Goal: Task Accomplishment & Management: Complete application form

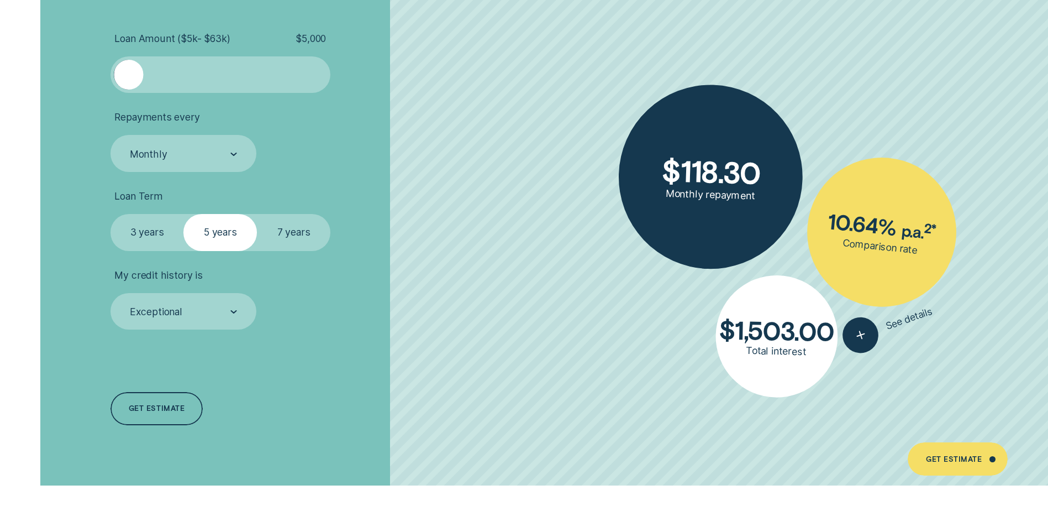
scroll to position [2593, 0]
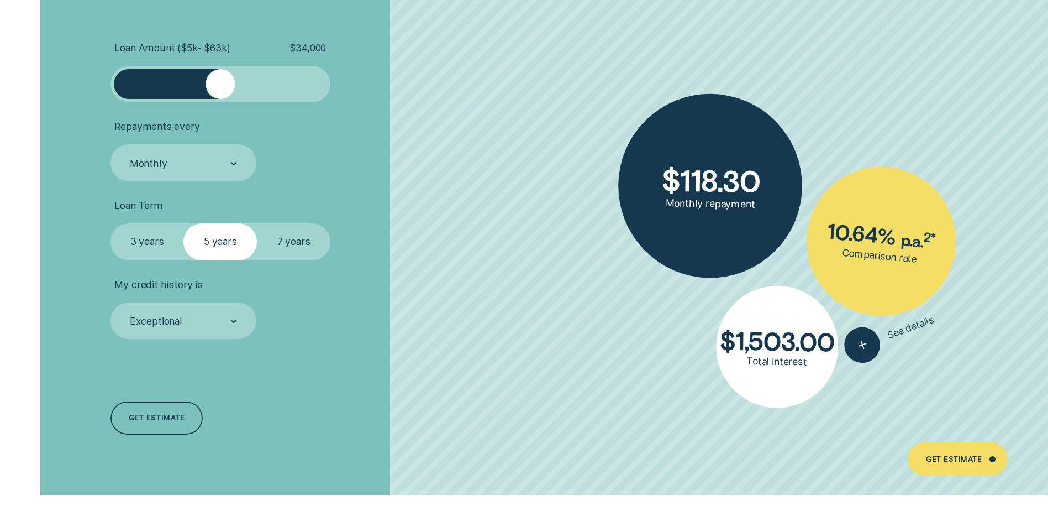
click at [220, 96] on div at bounding box center [220, 83] width 183 height 29
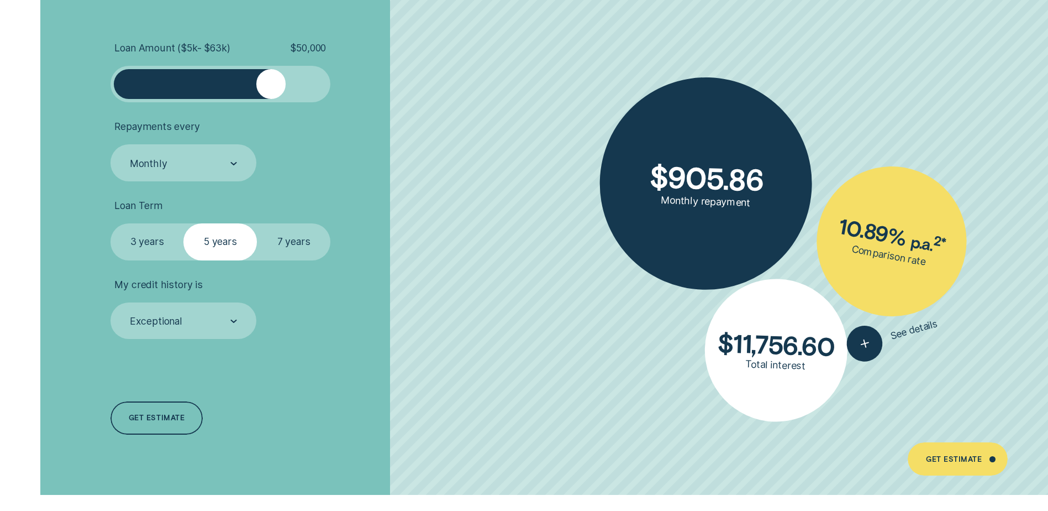
drag, startPoint x: 220, startPoint y: 96, endPoint x: 270, endPoint y: 93, distance: 50.4
click at [270, 93] on div at bounding box center [270, 83] width 29 height 29
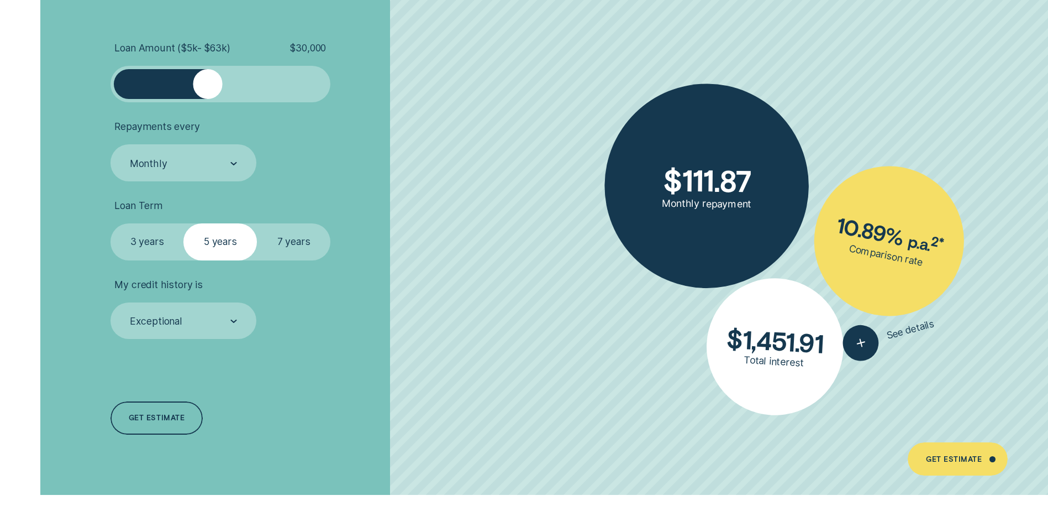
drag, startPoint x: 270, startPoint y: 93, endPoint x: 208, endPoint y: 88, distance: 62.6
click at [208, 88] on div at bounding box center [207, 83] width 29 height 29
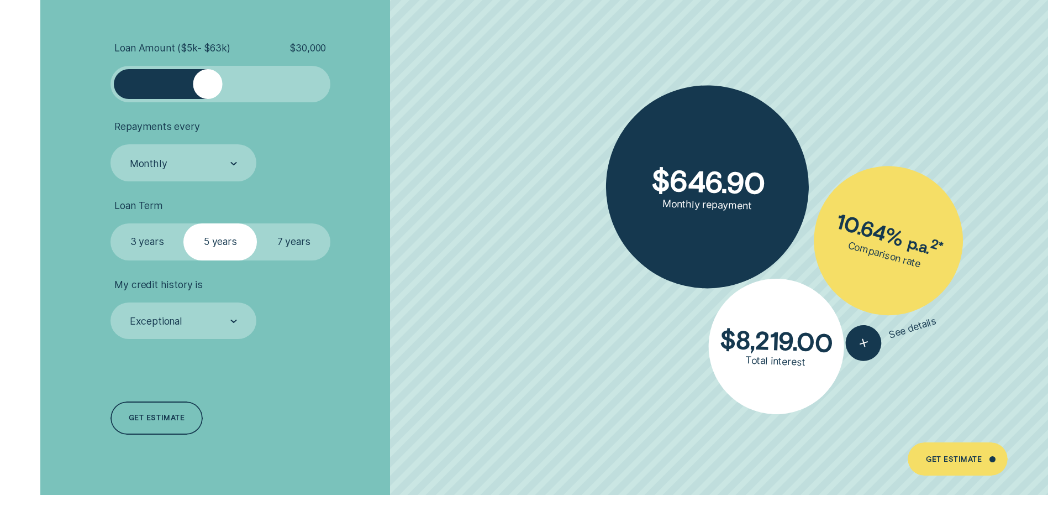
click at [291, 244] on label "7 years" at bounding box center [293, 241] width 73 height 36
click at [257, 223] on input "7 years" at bounding box center [257, 223] width 0 height 0
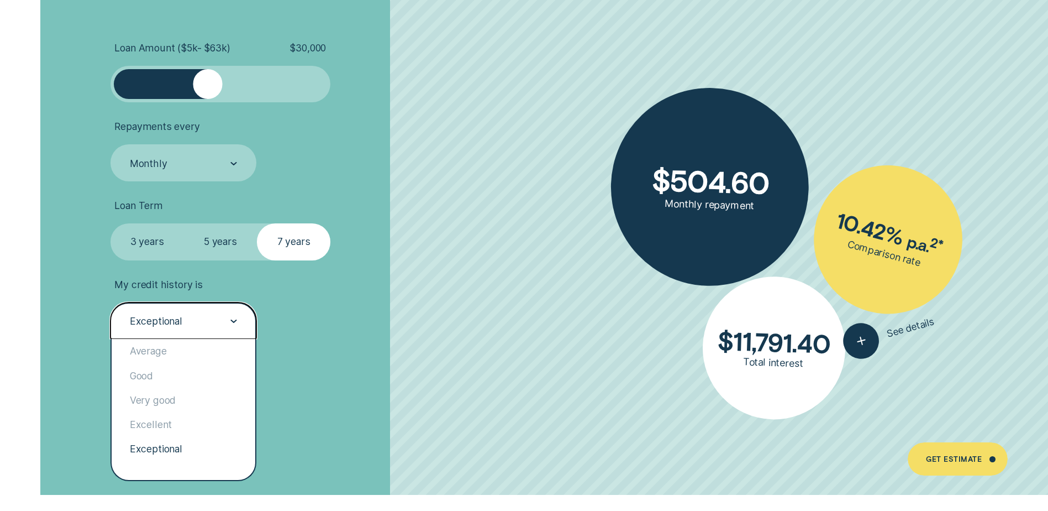
click at [238, 321] on div "Exceptional" at bounding box center [184, 320] width 146 height 36
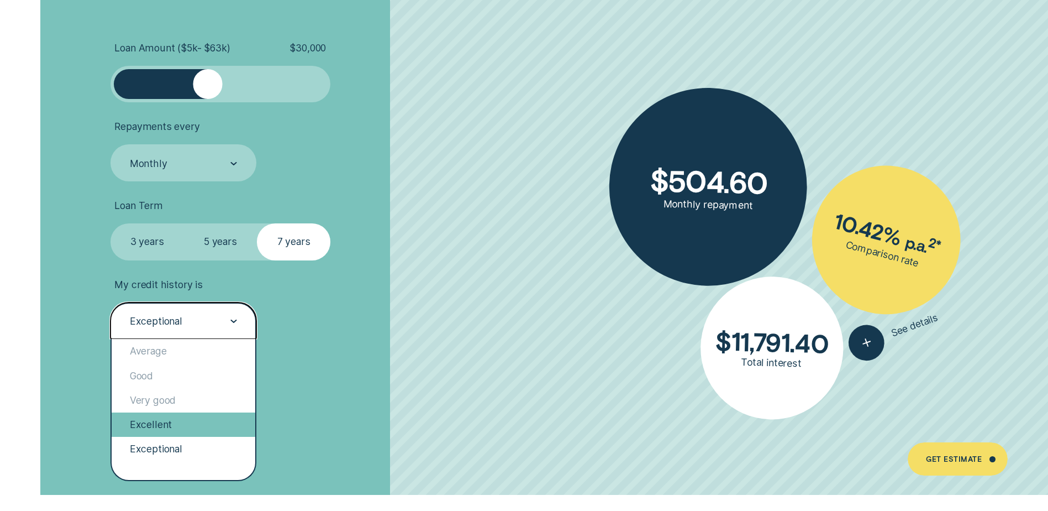
click at [228, 414] on div "Excellent" at bounding box center [184, 424] width 144 height 24
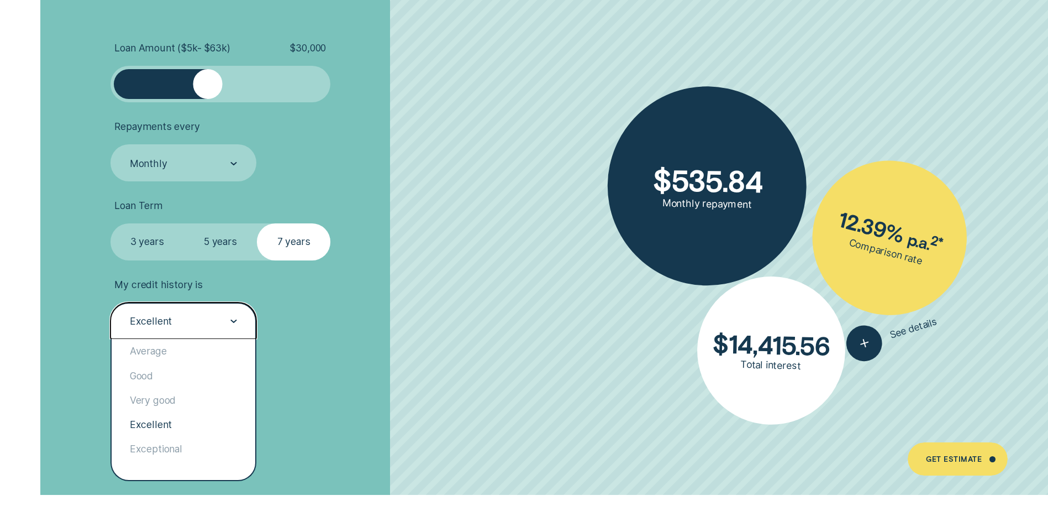
click at [241, 317] on div "Excellent" at bounding box center [184, 320] width 146 height 36
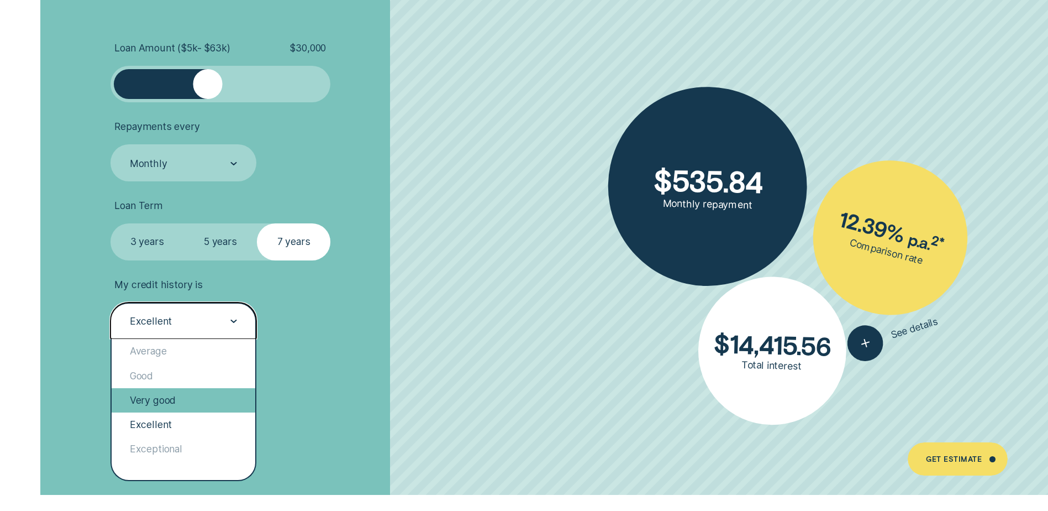
click at [248, 396] on div "Very good" at bounding box center [184, 400] width 144 height 24
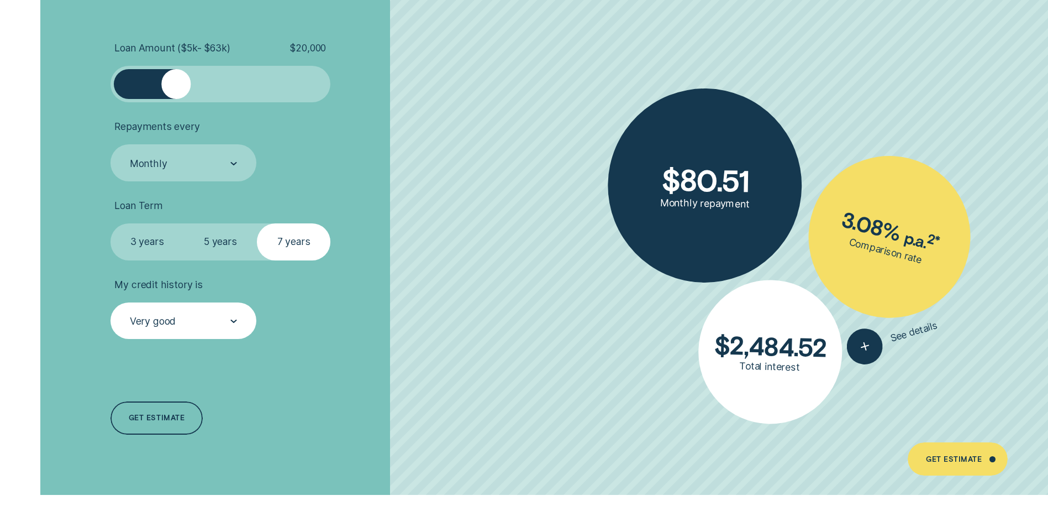
drag, startPoint x: 202, startPoint y: 87, endPoint x: 175, endPoint y: 88, distance: 27.1
click at [175, 88] on div at bounding box center [175, 83] width 29 height 29
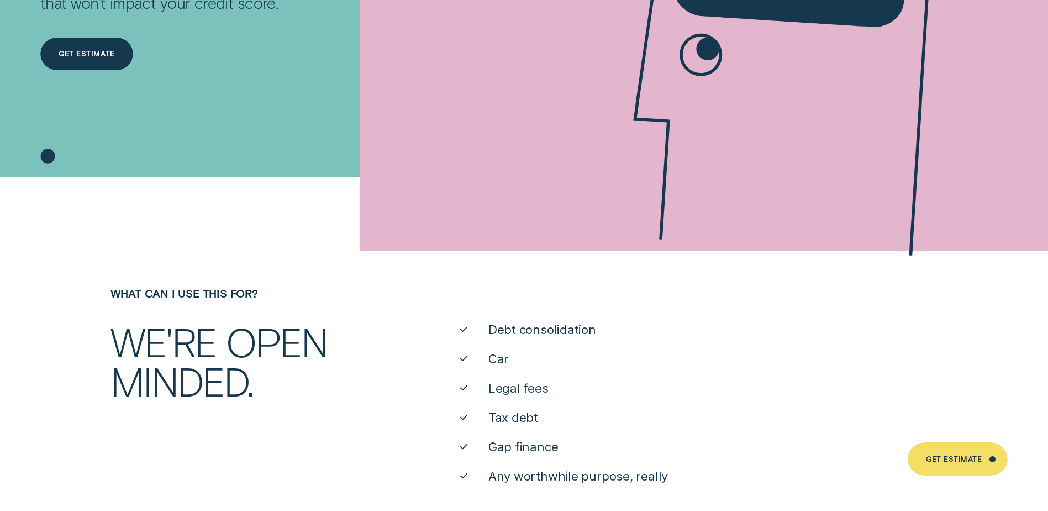
scroll to position [344, 0]
